Goal: Transaction & Acquisition: Register for event/course

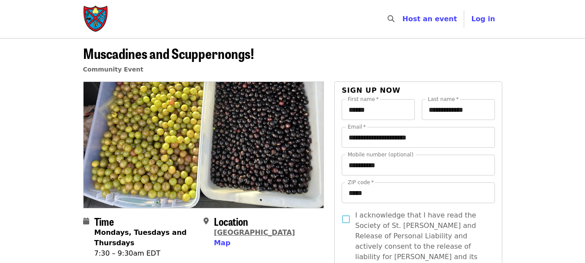
click at [235, 231] on link "[GEOGRAPHIC_DATA]" at bounding box center [254, 232] width 81 height 8
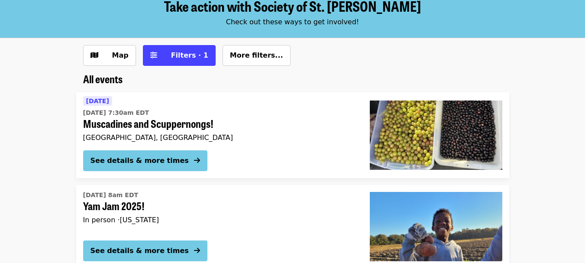
scroll to position [91, 0]
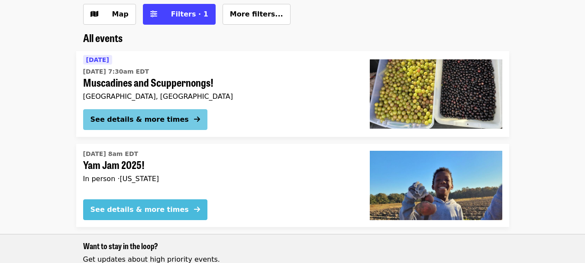
click at [126, 211] on div "See details & more times" at bounding box center [140, 209] width 98 height 10
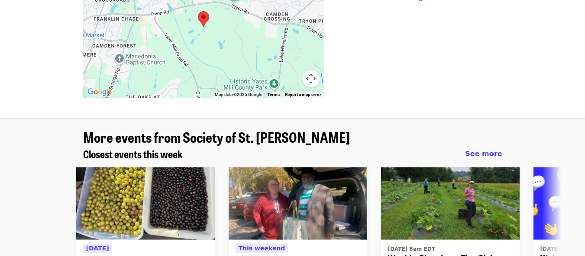
scroll to position [703, 0]
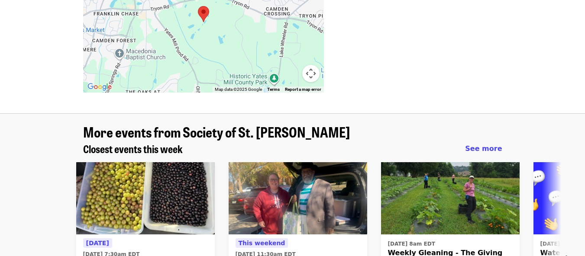
drag, startPoint x: 571, startPoint y: 227, endPoint x: 591, endPoint y: 189, distance: 43.0
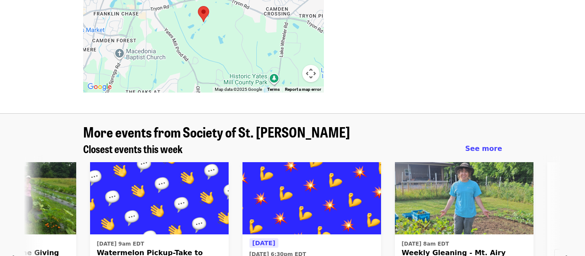
scroll to position [0, 466]
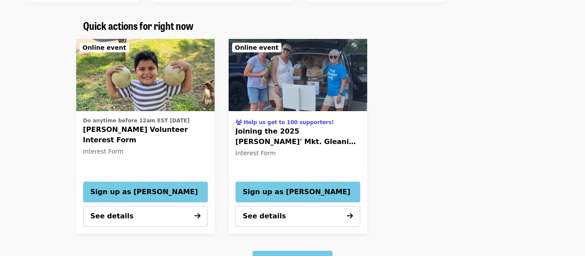
scroll to position [1066, 0]
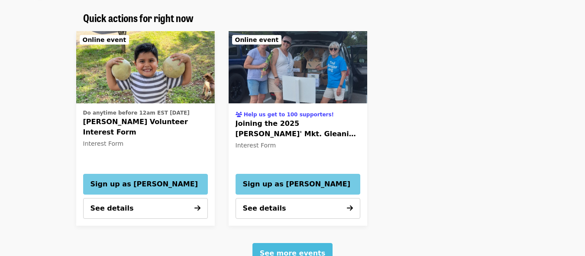
click at [313, 250] on span "See more events" at bounding box center [292, 254] width 65 height 8
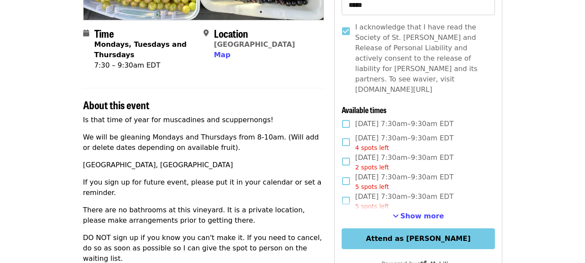
scroll to position [192, 0]
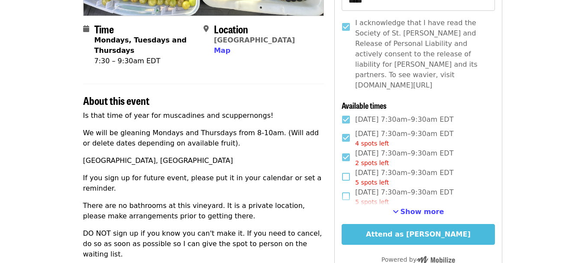
click at [388, 224] on button "Attend as [PERSON_NAME]" at bounding box center [418, 234] width 153 height 21
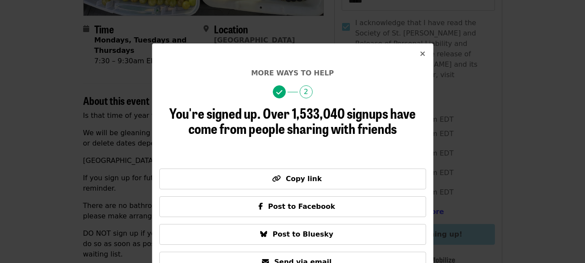
click at [422, 49] on button "Close" at bounding box center [422, 54] width 21 height 21
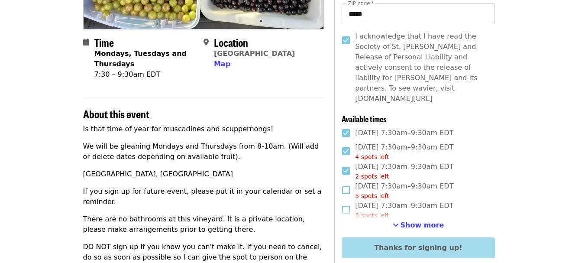
scroll to position [0, 0]
